Goal: Transaction & Acquisition: Subscribe to service/newsletter

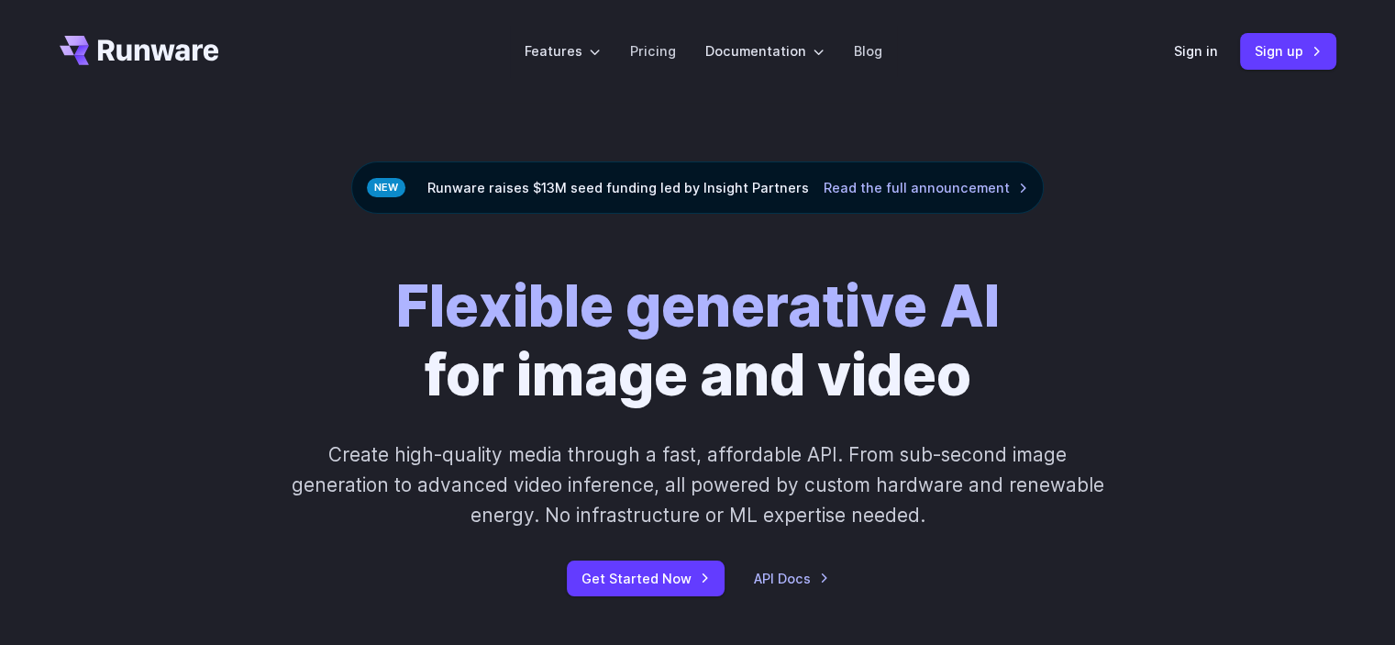
click at [585, 549] on div "Flexible generative AI for image and video Create high-quality media through a …" at bounding box center [698, 434] width 1022 height 324
click at [606, 561] on link "Get Started Now" at bounding box center [646, 578] width 158 height 36
click at [1308, 46] on link "Sign up" at bounding box center [1288, 51] width 96 height 36
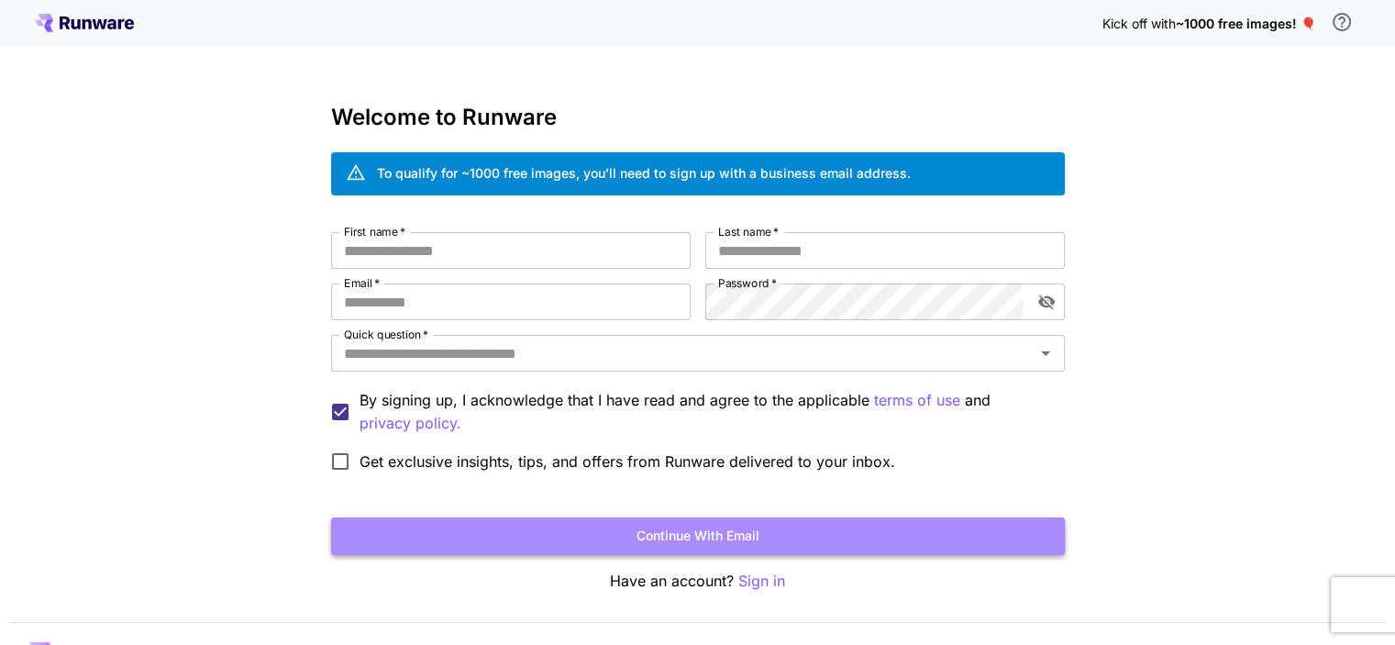
click at [641, 535] on button "Continue with email" at bounding box center [698, 536] width 734 height 38
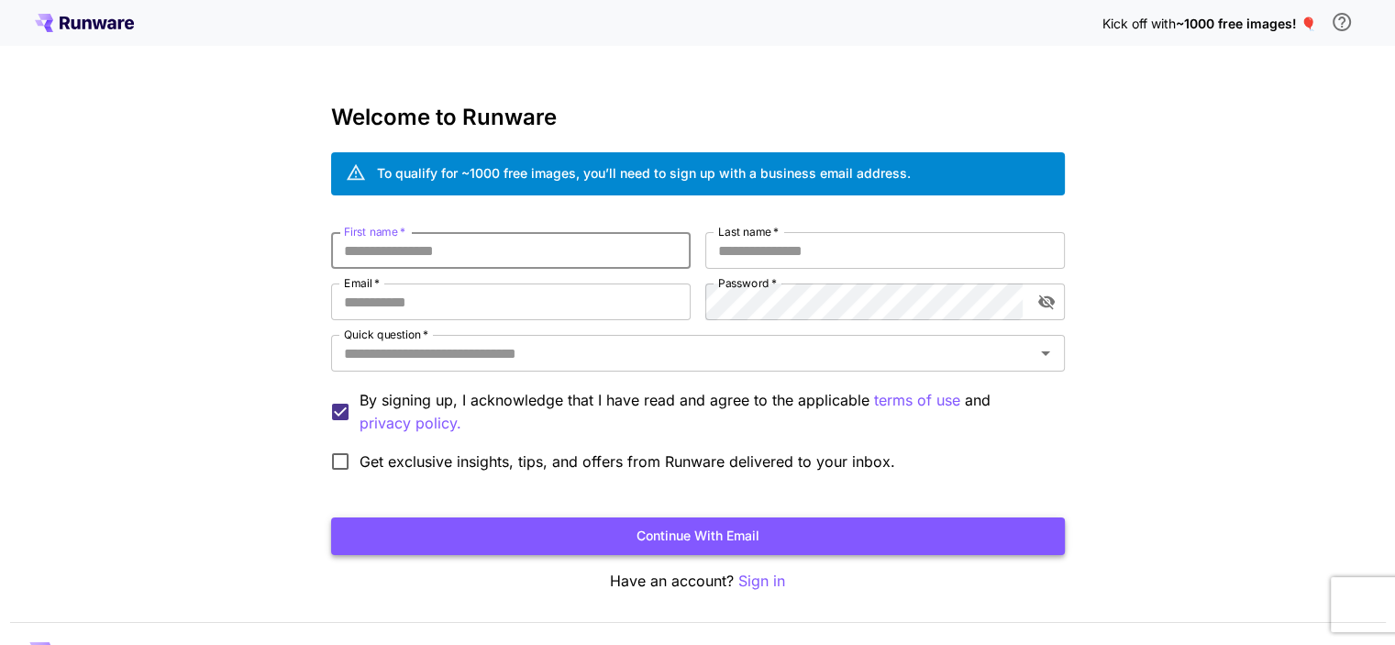
click at [697, 540] on button "Continue with email" at bounding box center [698, 536] width 734 height 38
